Goal: Information Seeking & Learning: Stay updated

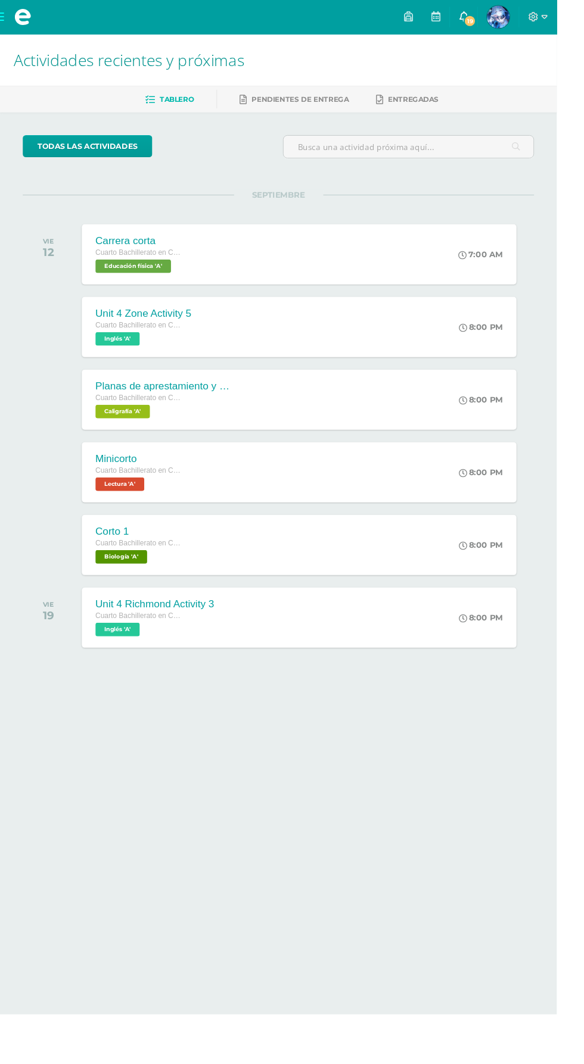
click at [499, 21] on span "19" at bounding box center [492, 21] width 13 height 13
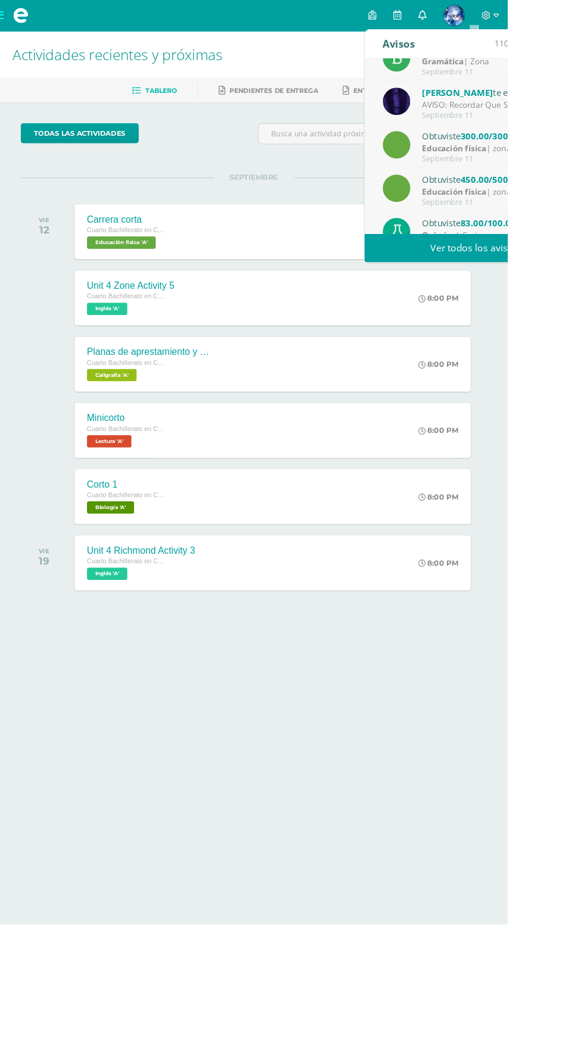
scroll to position [74, 0]
click at [583, 113] on div "[PERSON_NAME] te envió un aviso" at bounding box center [568, 106] width 166 height 15
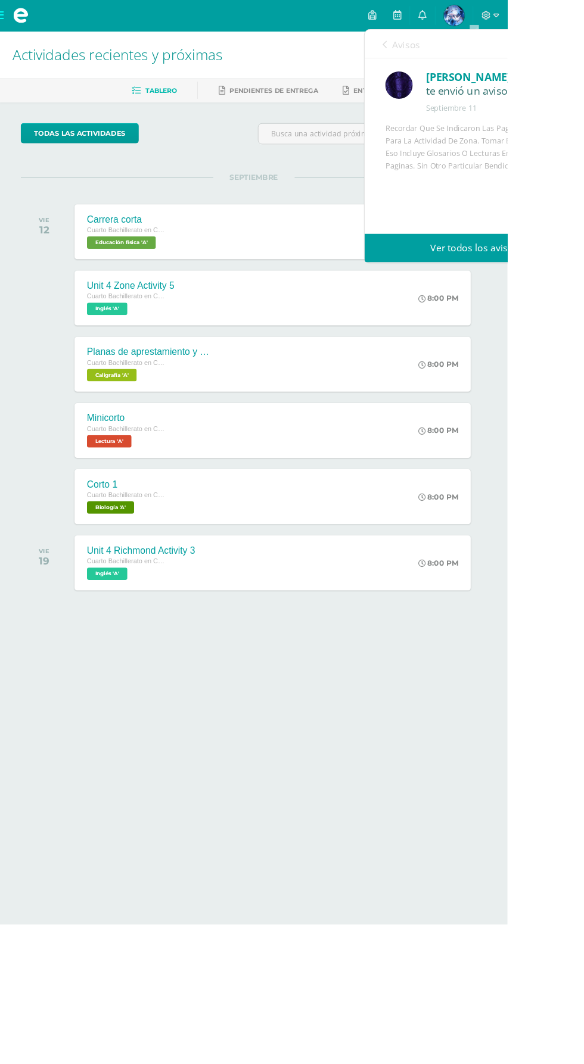
click at [477, 48] on span "Avisos" at bounding box center [467, 51] width 32 height 14
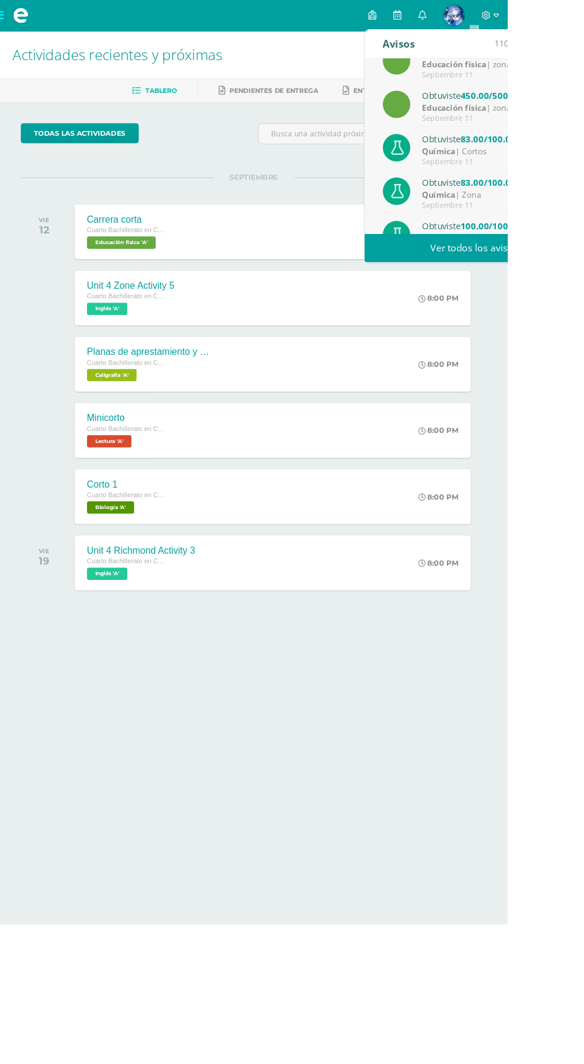
scroll to position [198, 0]
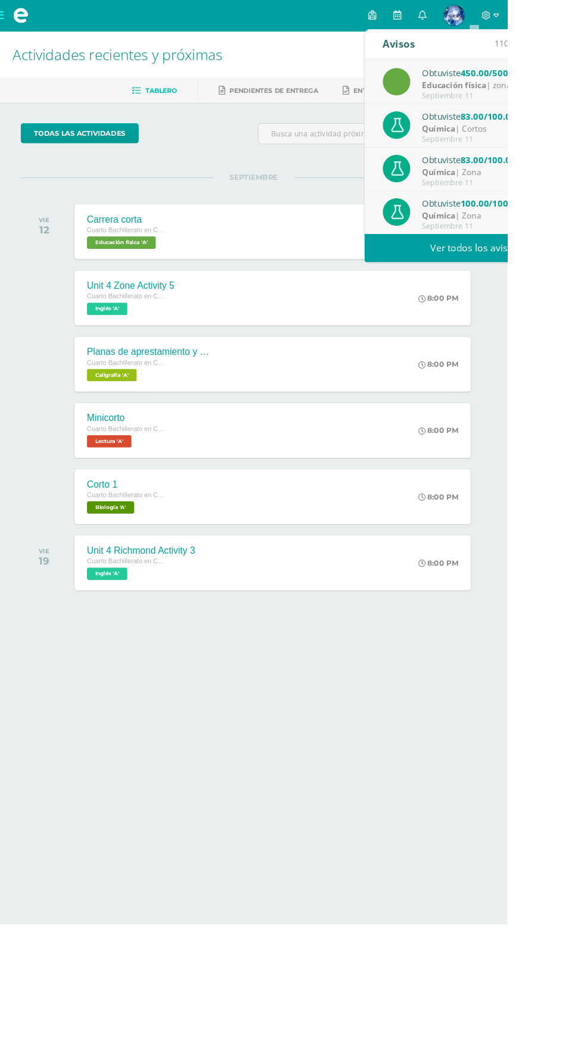
click at [583, 240] on div "Obtuviste 100.00/100.00 "Laboratorio 4" en Química" at bounding box center [568, 233] width 166 height 15
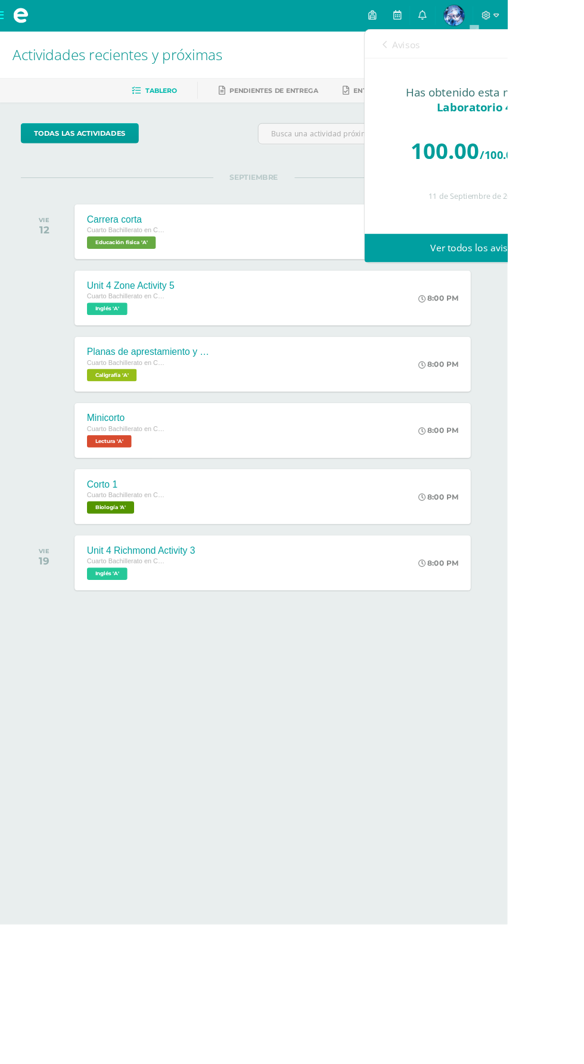
click at [470, 51] on span "Avisos" at bounding box center [467, 51] width 32 height 14
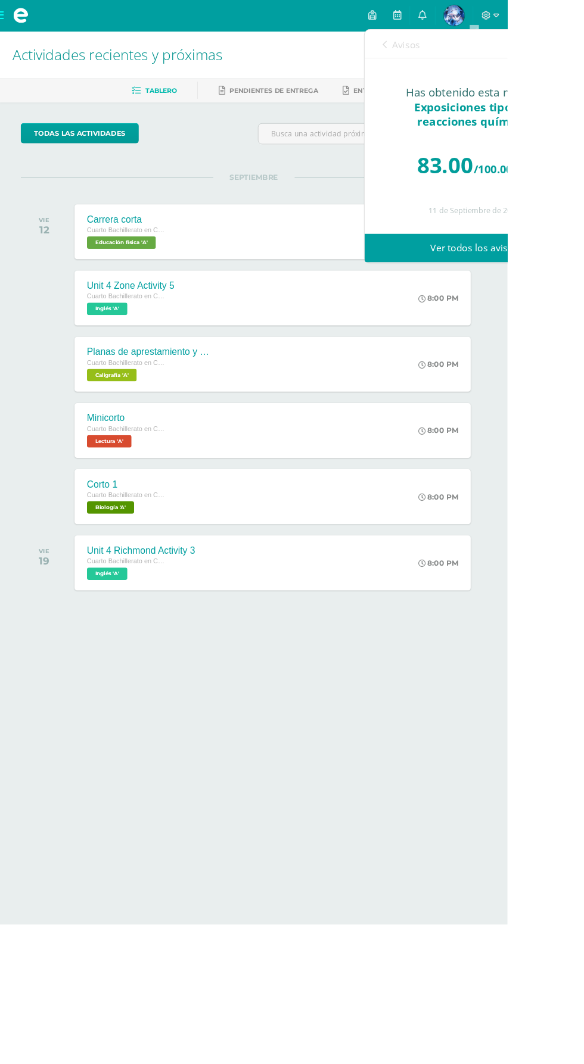
click at [473, 51] on span "Avisos" at bounding box center [467, 51] width 32 height 14
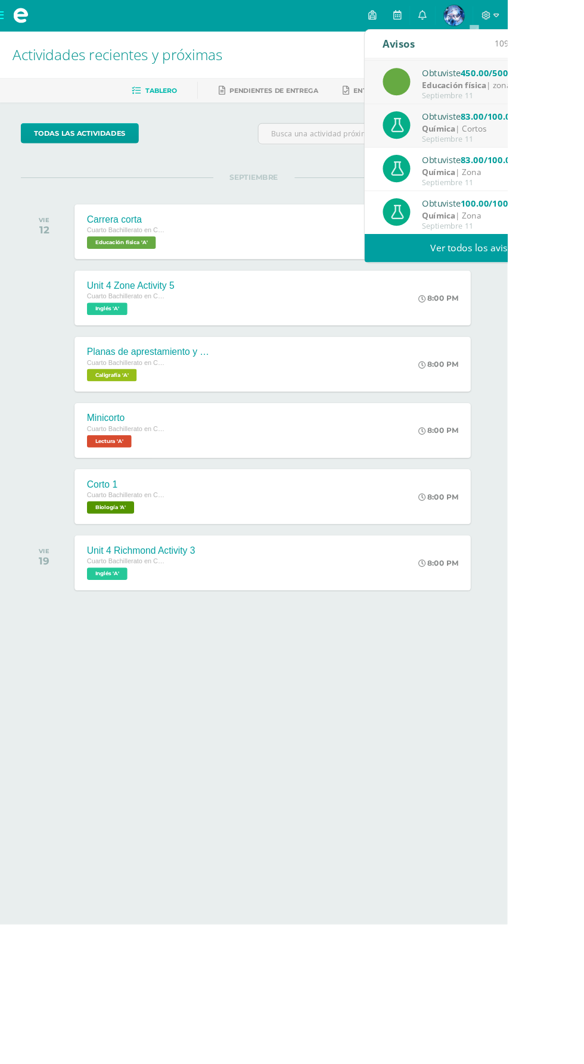
click at [568, 288] on link "Ver todos los avisos" at bounding box center [545, 285] width 252 height 33
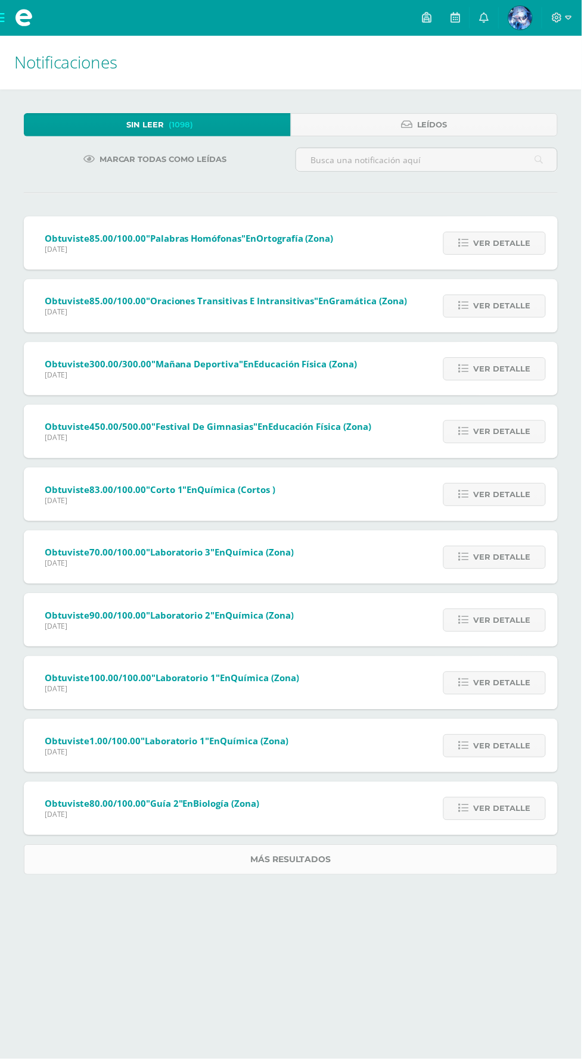
click at [412, 848] on link "Más resultados" at bounding box center [292, 863] width 536 height 30
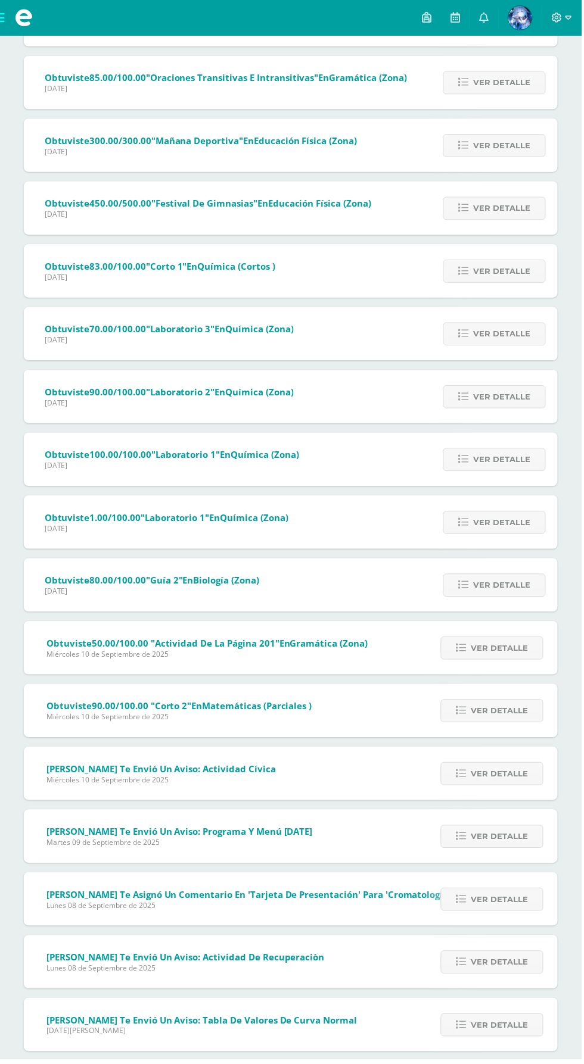
scroll to position [226, 0]
click at [526, 780] on span "Ver detalle" at bounding box center [501, 776] width 57 height 22
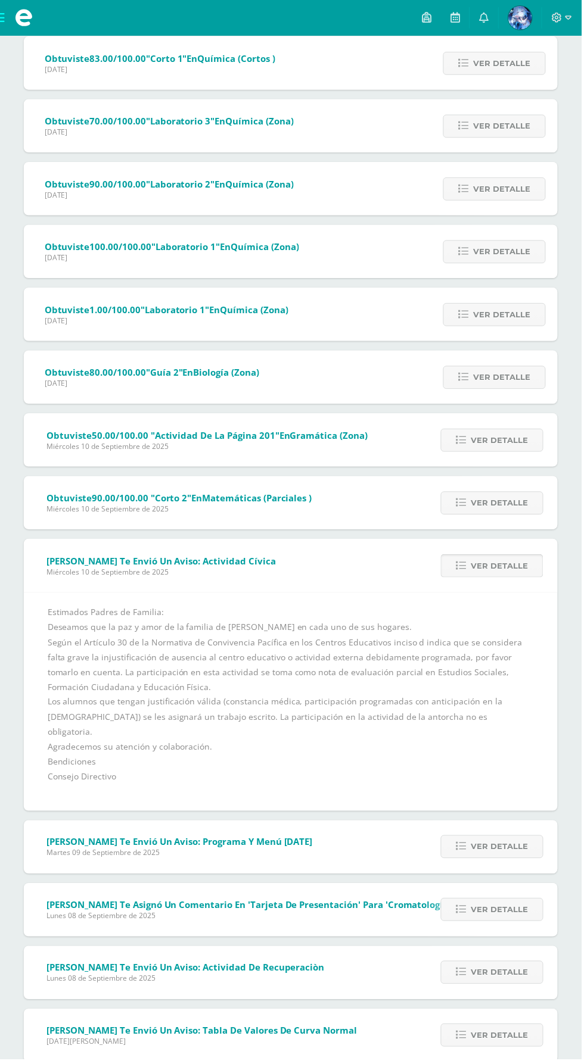
scroll to position [445, 0]
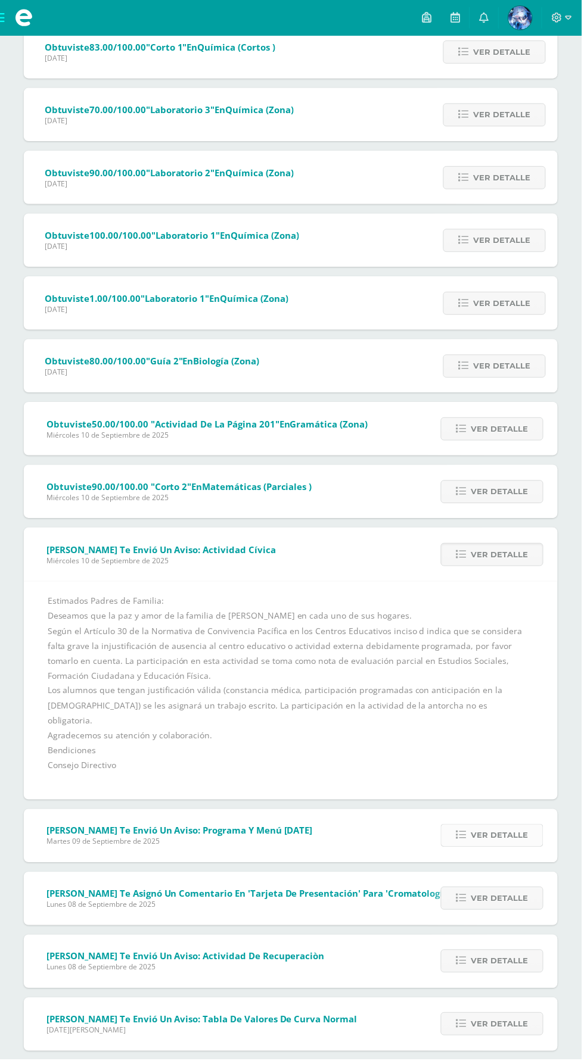
click at [523, 828] on span "Ver detalle" at bounding box center [501, 839] width 57 height 22
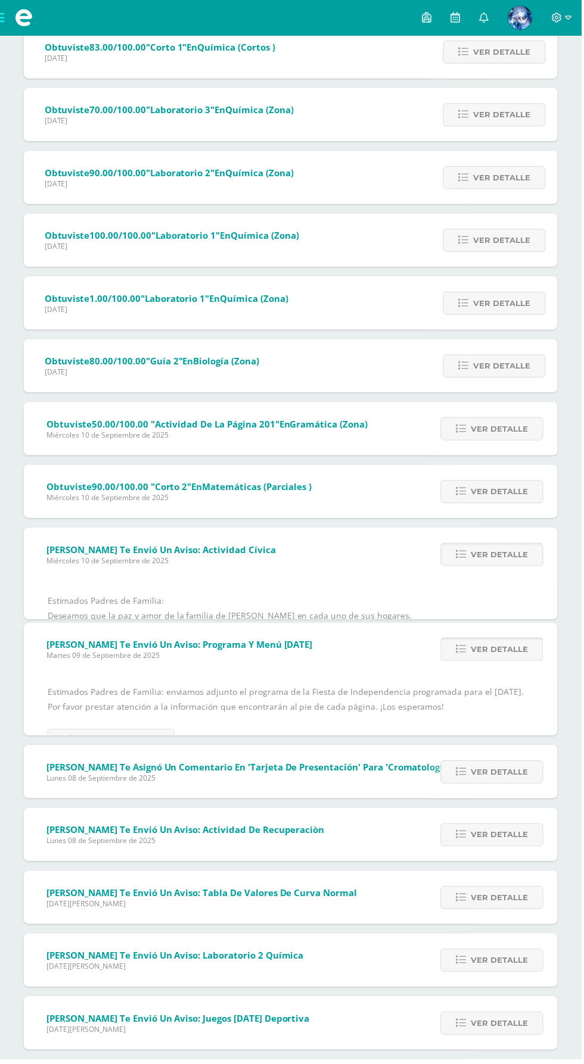
scroll to position [388, 0]
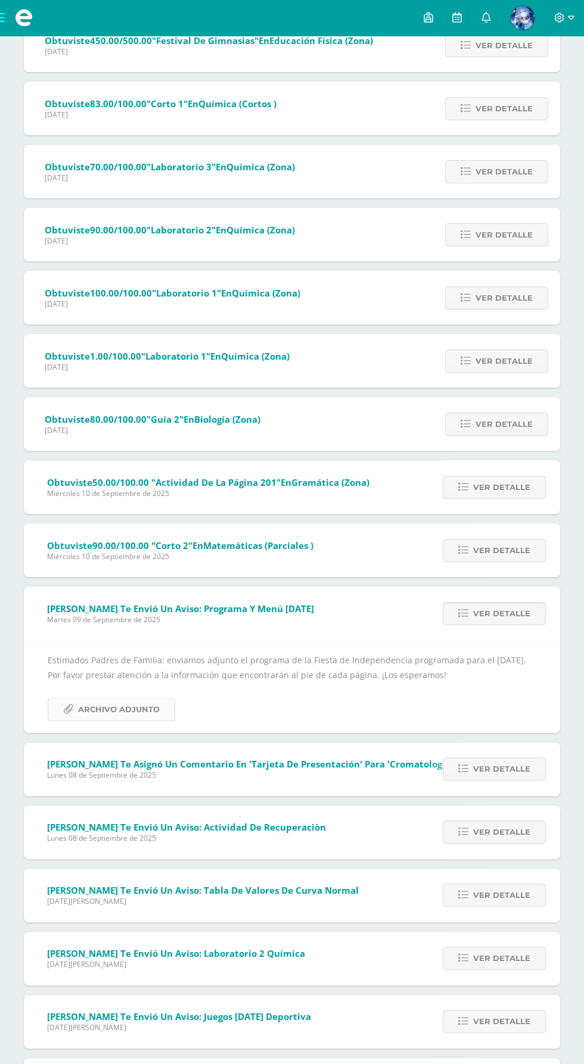
click at [147, 701] on span "Archivo Adjunto" at bounding box center [119, 709] width 82 height 22
